Goal: Task Accomplishment & Management: Manage account settings

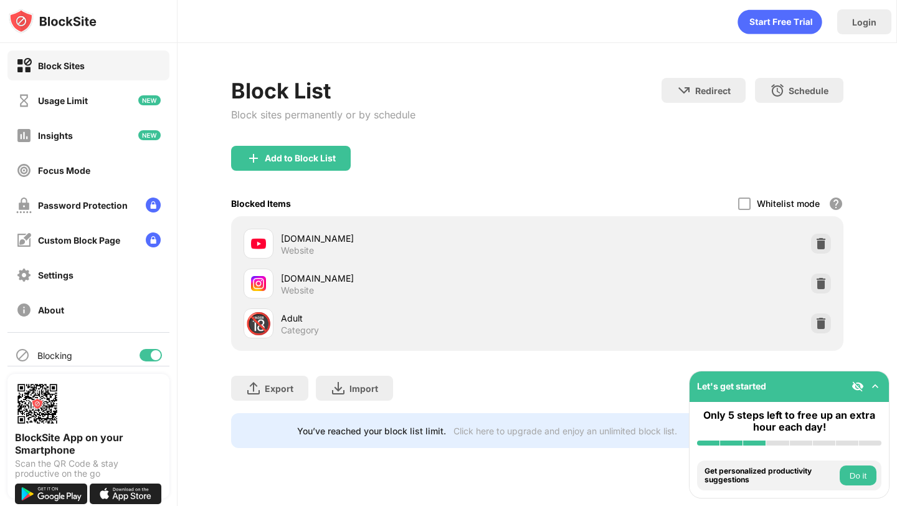
click at [744, 202] on div at bounding box center [744, 203] width 12 height 12
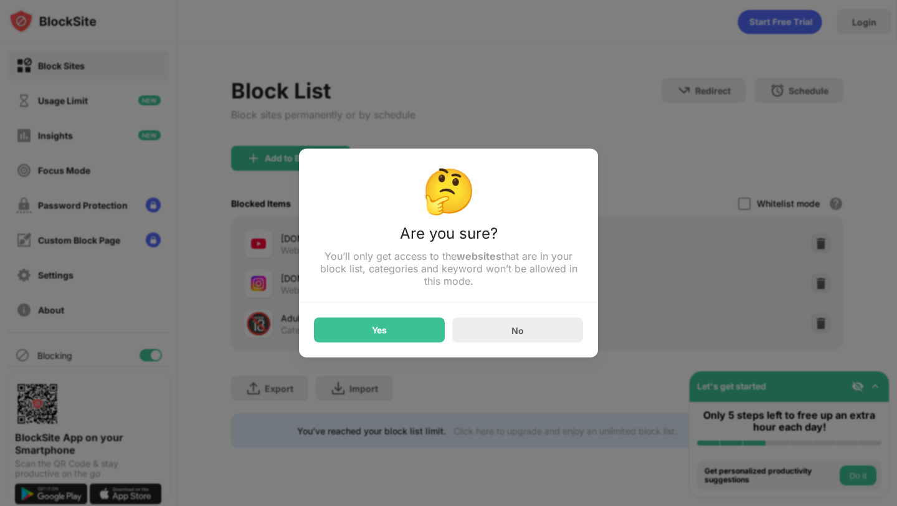
click at [669, 116] on div at bounding box center [448, 253] width 897 height 506
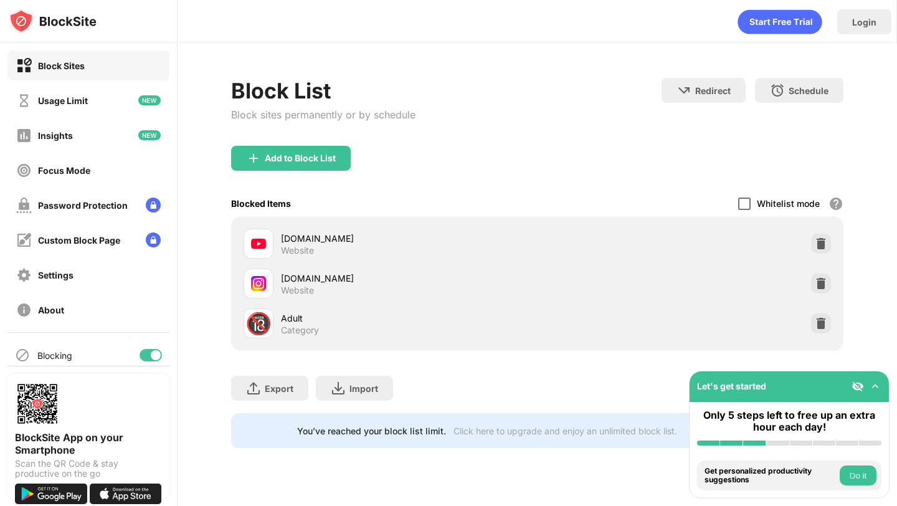
click at [744, 200] on div at bounding box center [744, 203] width 12 height 12
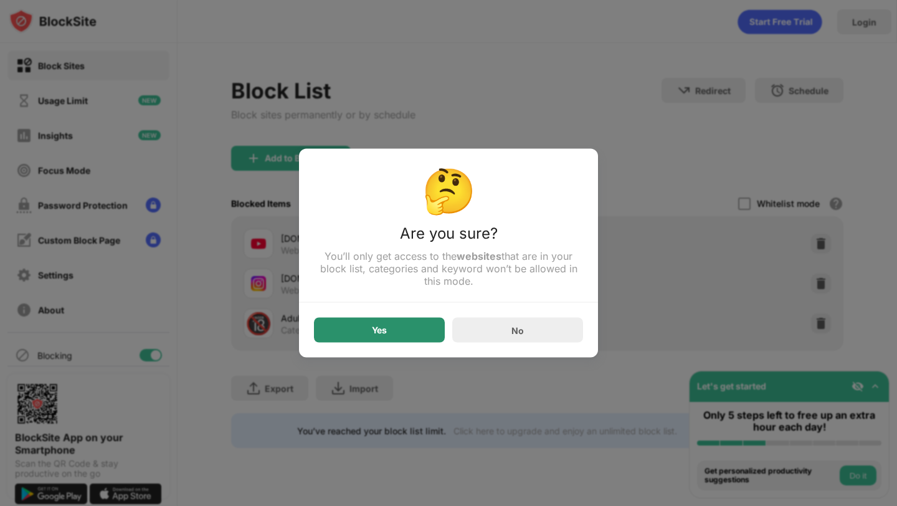
click at [382, 335] on div "Yes" at bounding box center [379, 330] width 15 height 10
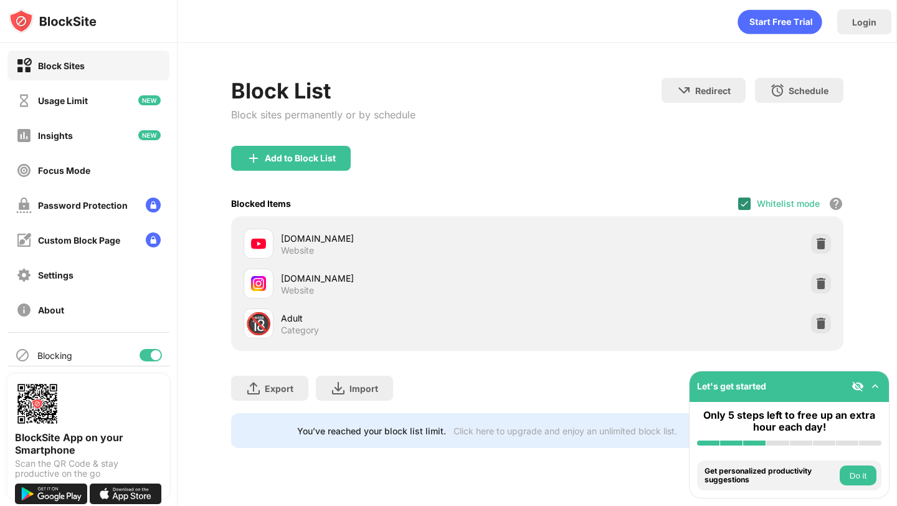
click at [744, 202] on img at bounding box center [744, 204] width 10 height 10
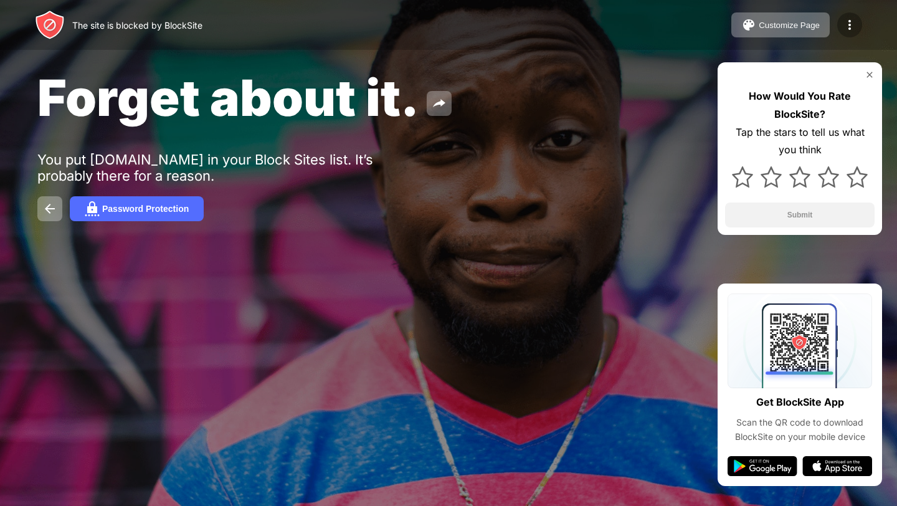
click at [845, 31] on img at bounding box center [849, 24] width 15 height 15
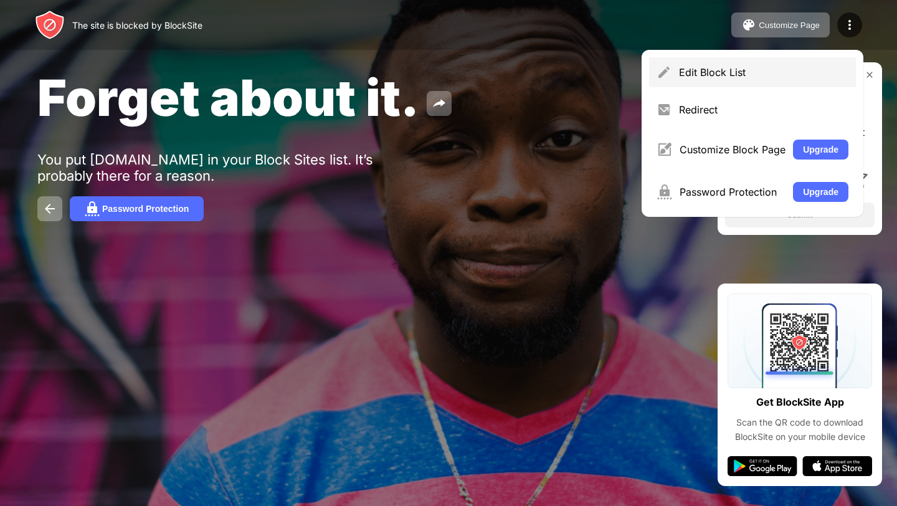
click at [662, 68] on img at bounding box center [663, 72] width 15 height 15
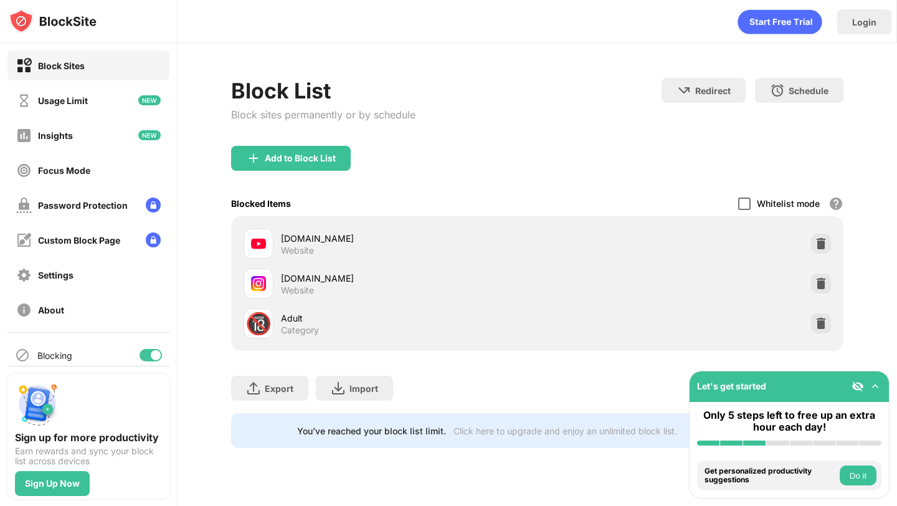
click at [739, 202] on div at bounding box center [744, 203] width 12 height 12
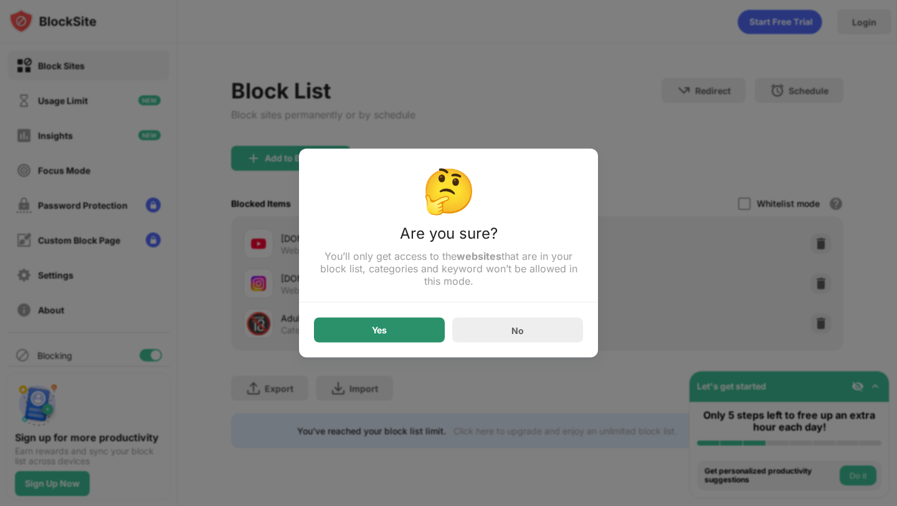
click at [387, 335] on div "Yes" at bounding box center [379, 330] width 15 height 10
